Goal: Task Accomplishment & Management: Use online tool/utility

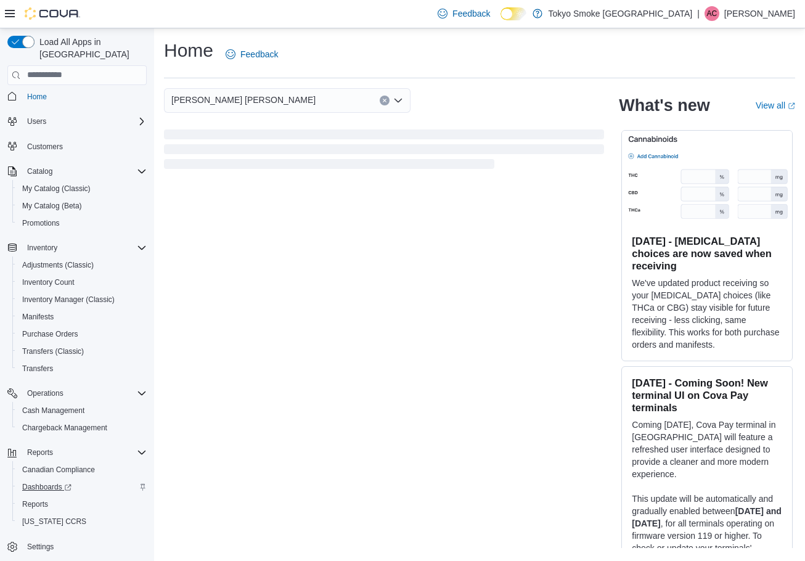
scroll to position [6, 0]
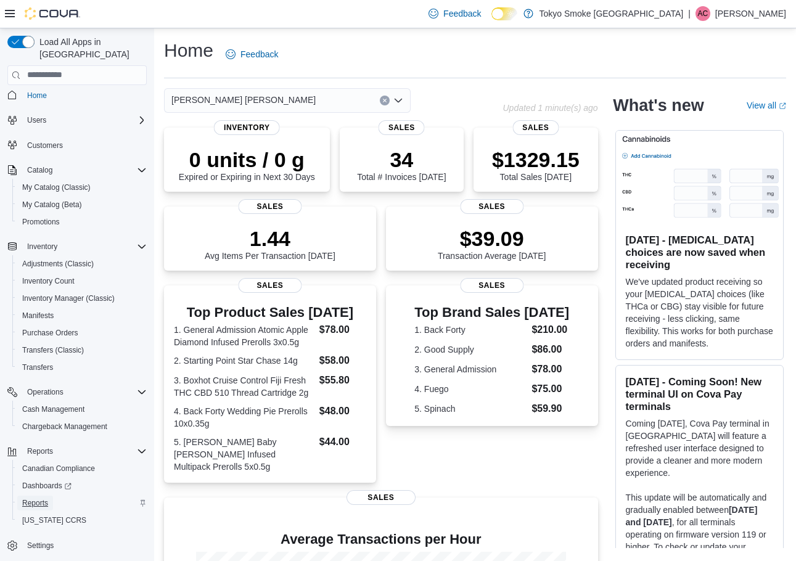
click at [31, 498] on span "Reports" at bounding box center [35, 503] width 26 height 10
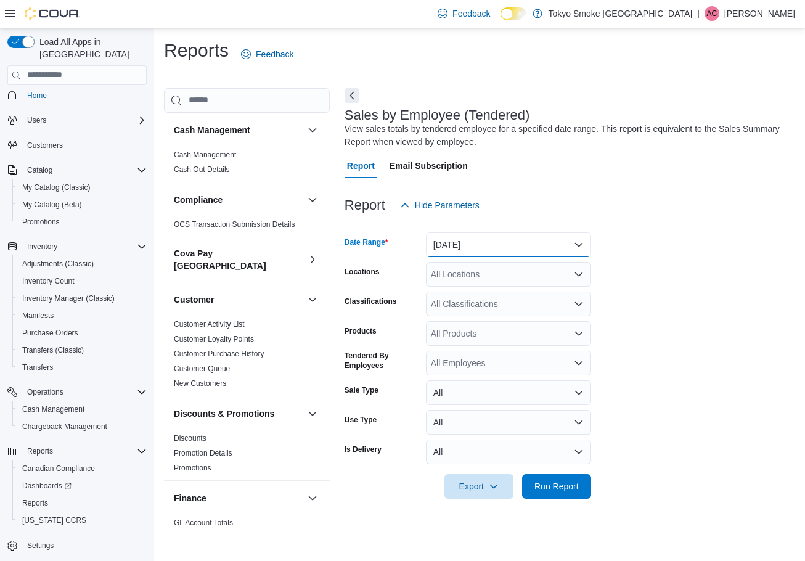
click at [511, 235] on button "[DATE]" at bounding box center [508, 244] width 165 height 25
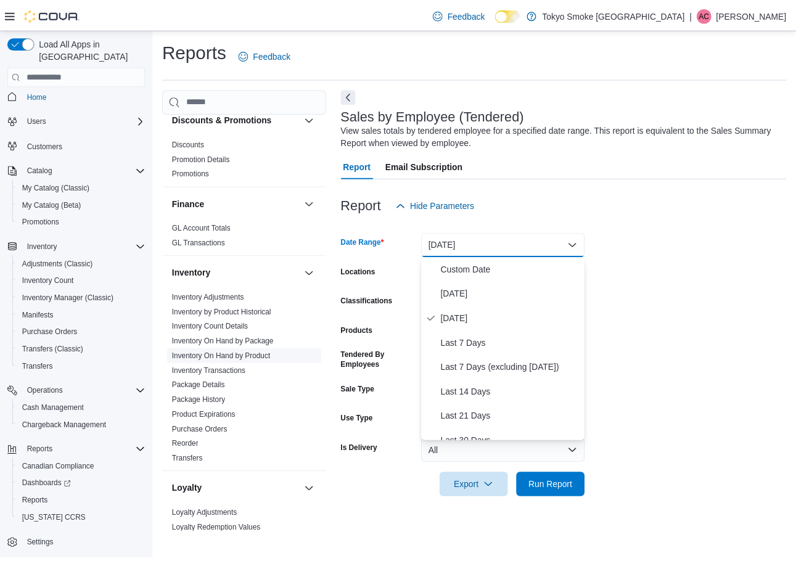
scroll to position [370, 0]
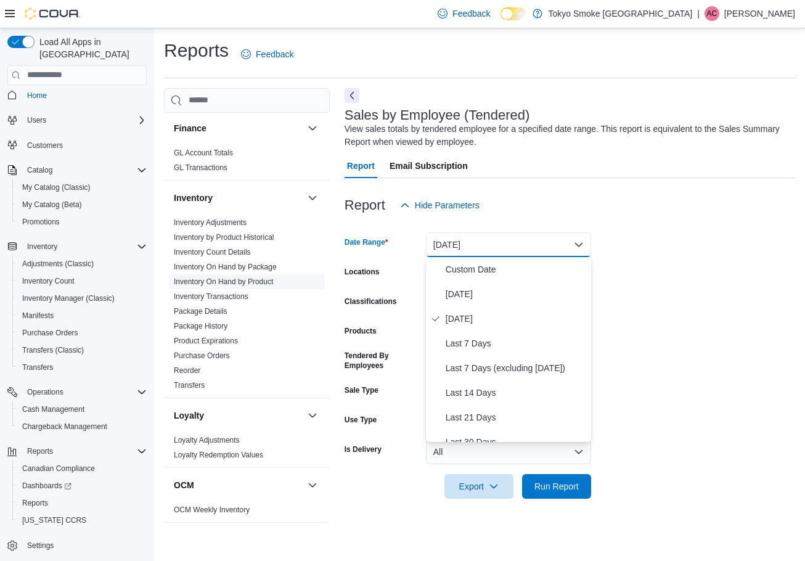
click at [257, 277] on link "Inventory On Hand by Product" at bounding box center [223, 281] width 99 height 9
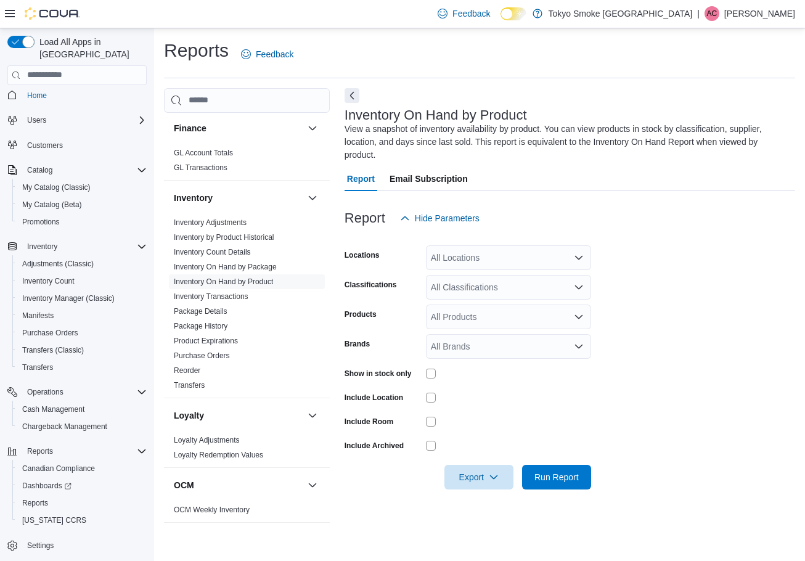
click at [510, 269] on div "All Locations" at bounding box center [508, 257] width 165 height 25
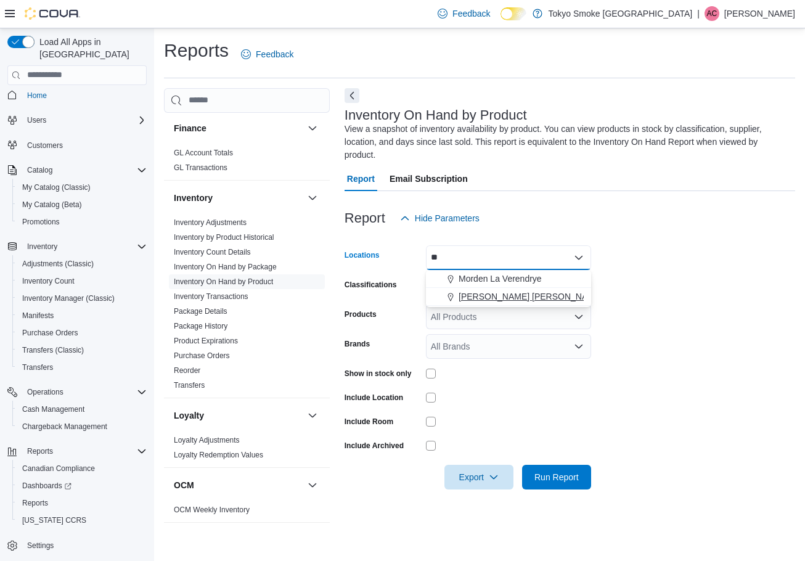
type input "**"
click at [505, 300] on span "[PERSON_NAME] [PERSON_NAME]" at bounding box center [531, 296] width 144 height 12
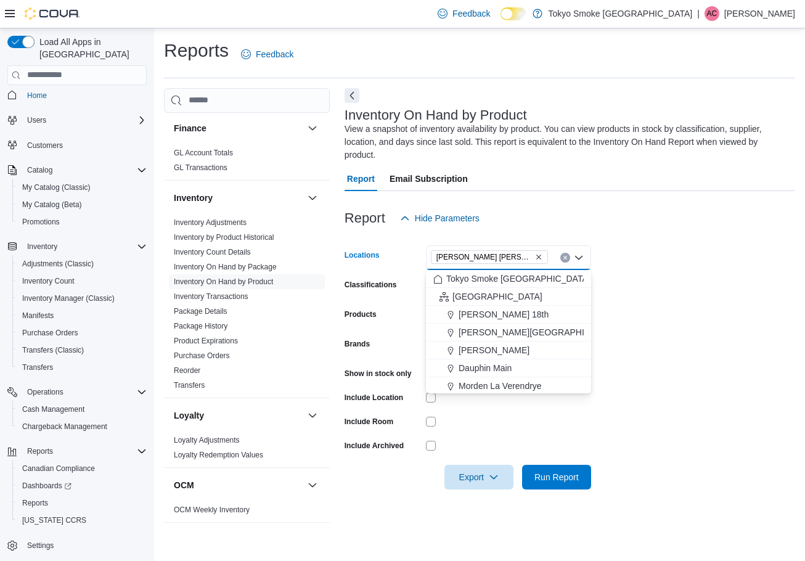
drag, startPoint x: 613, startPoint y: 288, endPoint x: 602, endPoint y: 288, distance: 11.1
click at [613, 288] on form "Locations [GEOGRAPHIC_DATA] [GEOGRAPHIC_DATA] Combo box. Selected. [PERSON_NAME…" at bounding box center [570, 360] width 451 height 259
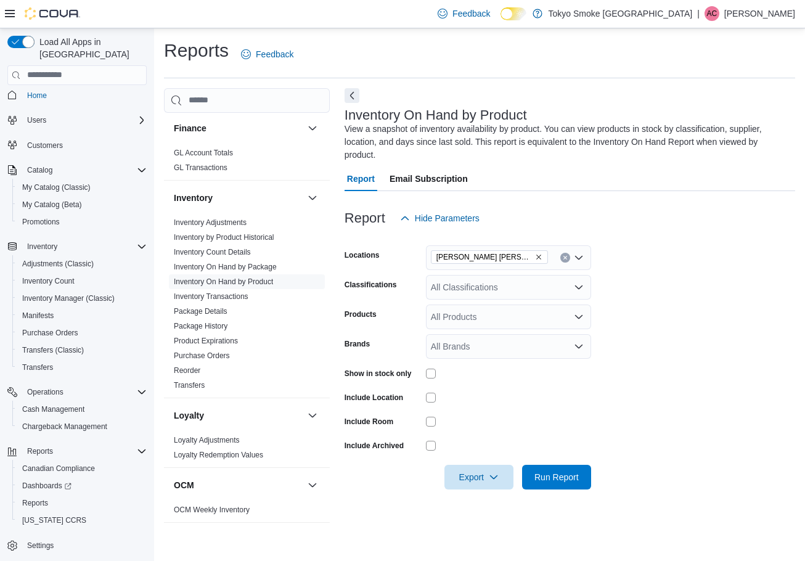
click at [537, 285] on div "All Classifications" at bounding box center [508, 287] width 165 height 25
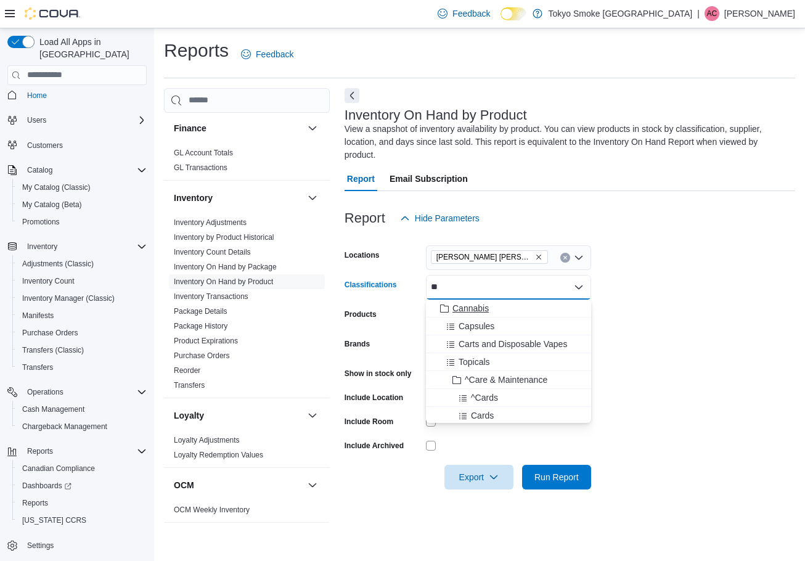
type input "**"
drag, startPoint x: 523, startPoint y: 310, endPoint x: 621, endPoint y: 301, distance: 98.4
click at [523, 310] on div "Cannabis" at bounding box center [508, 308] width 150 height 12
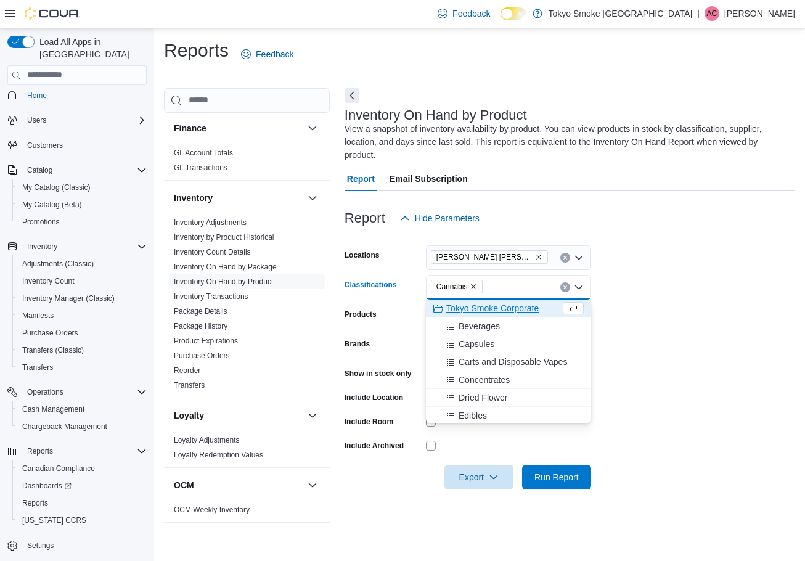
click at [652, 301] on form "Locations [PERSON_NAME] [PERSON_NAME] Classifications Cannabis Combo box. Selec…" at bounding box center [570, 360] width 451 height 259
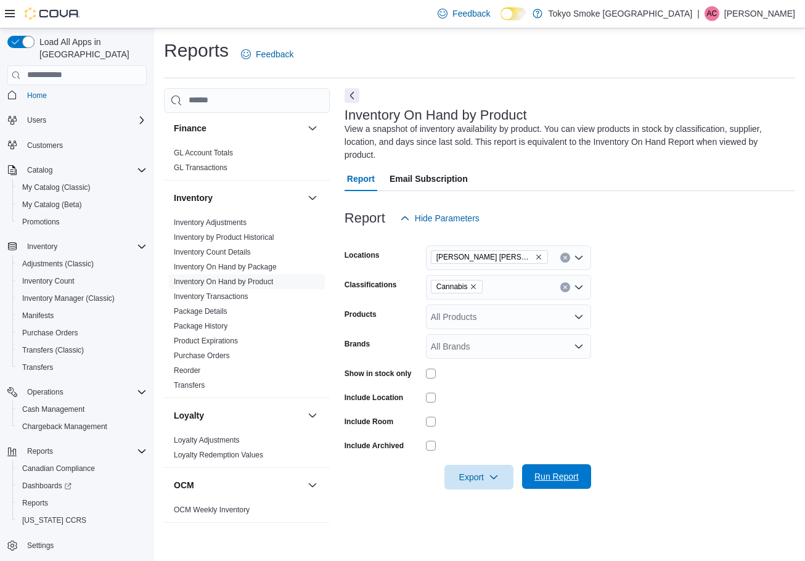
click at [567, 467] on span "Run Report" at bounding box center [556, 476] width 54 height 25
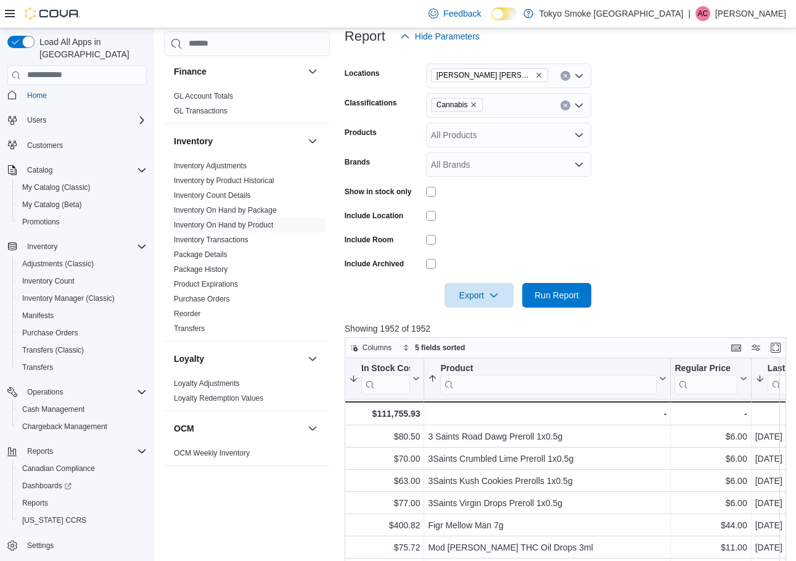
scroll to position [185, 0]
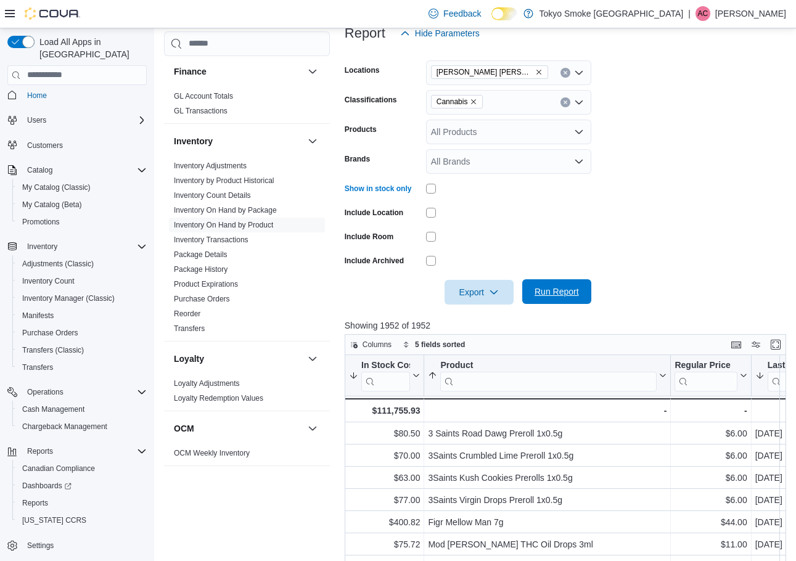
click at [562, 292] on span "Run Report" at bounding box center [556, 291] width 44 height 12
drag, startPoint x: 467, startPoint y: 292, endPoint x: 476, endPoint y: 298, distance: 11.0
click at [467, 292] on span "Export" at bounding box center [479, 291] width 54 height 25
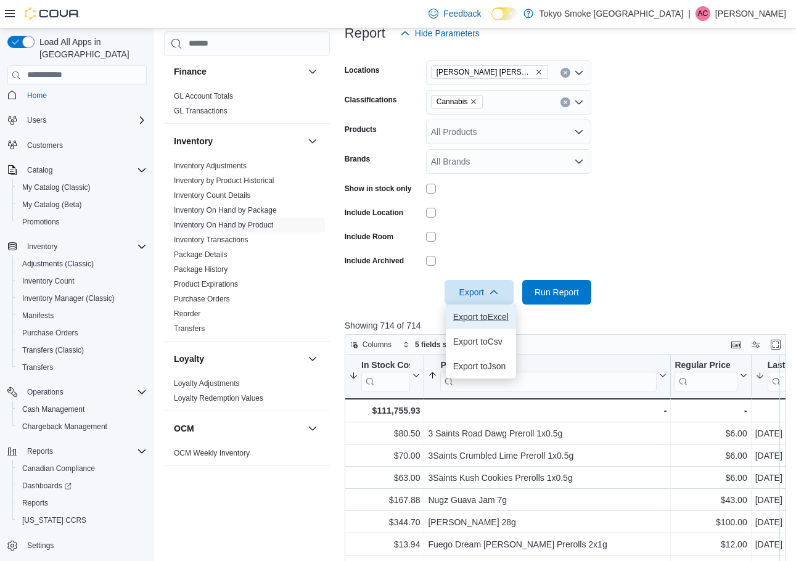
click at [483, 316] on span "Export to Excel" at bounding box center [480, 317] width 55 height 10
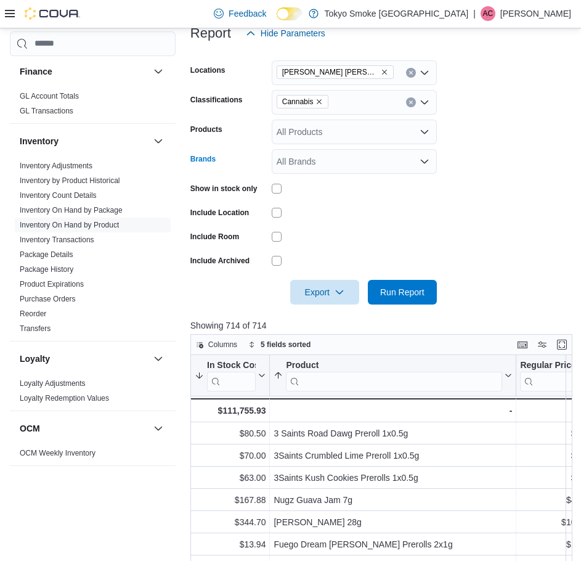
click at [358, 171] on div "All Brands" at bounding box center [354, 161] width 165 height 25
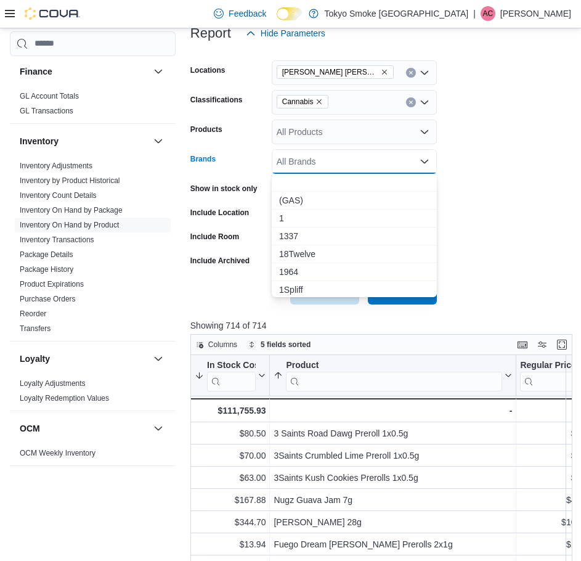
paste input "**********"
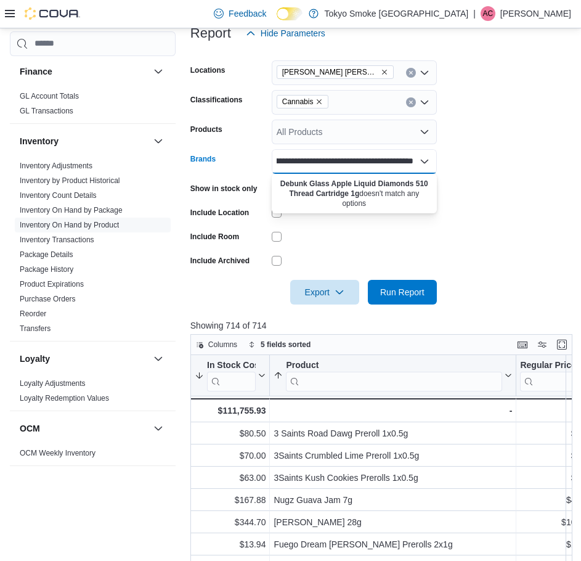
type input "**********"
